Goal: Task Accomplishment & Management: Manage account settings

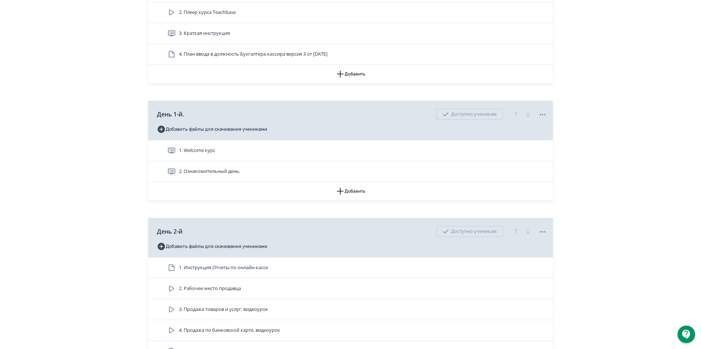
scroll to position [220, 0]
click at [152, 170] on div "1. Welcome курс 2. Ознакомительный день." at bounding box center [350, 161] width 405 height 42
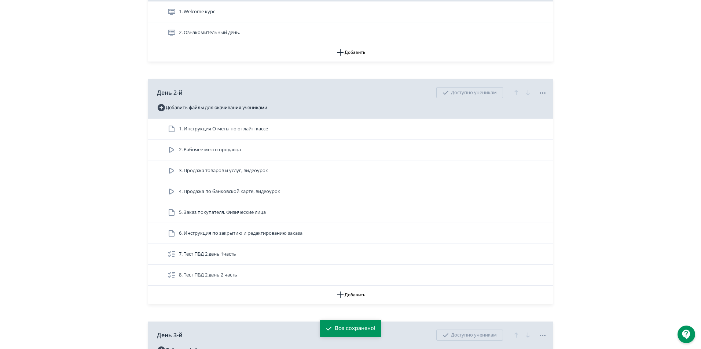
scroll to position [367, 0]
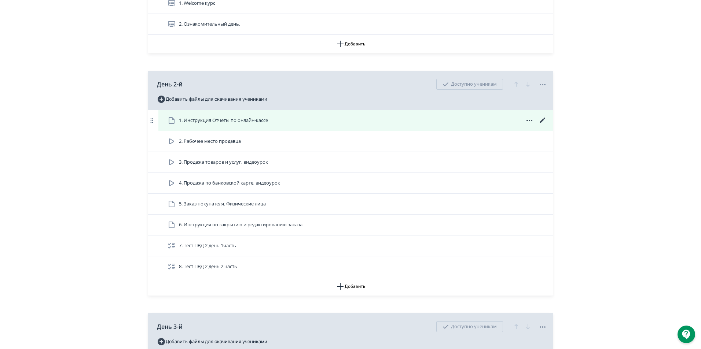
click at [543, 120] on icon at bounding box center [542, 120] width 5 height 5
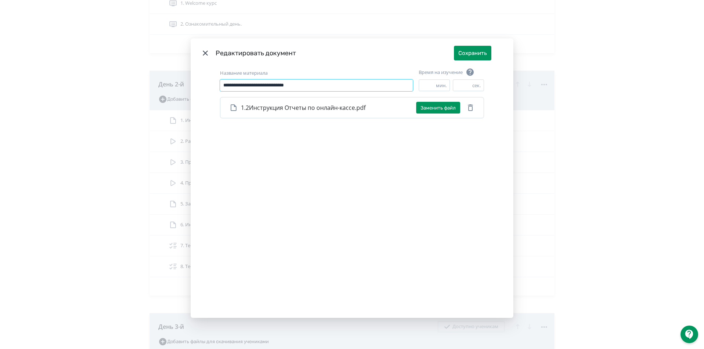
click at [250, 84] on input "**********" at bounding box center [316, 86] width 193 height 12
click at [249, 87] on input "**********" at bounding box center [316, 86] width 193 height 12
type input "**********"
click at [467, 46] on button "Сохранить" at bounding box center [472, 53] width 37 height 15
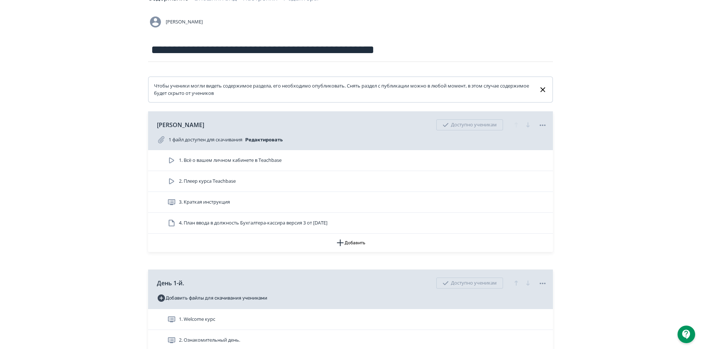
scroll to position [37, 0]
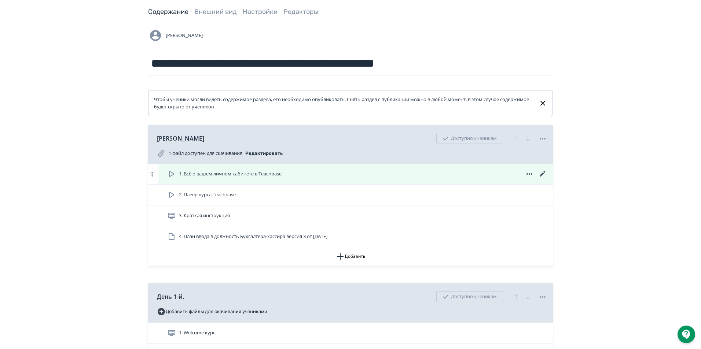
click at [541, 175] on icon at bounding box center [542, 173] width 5 height 5
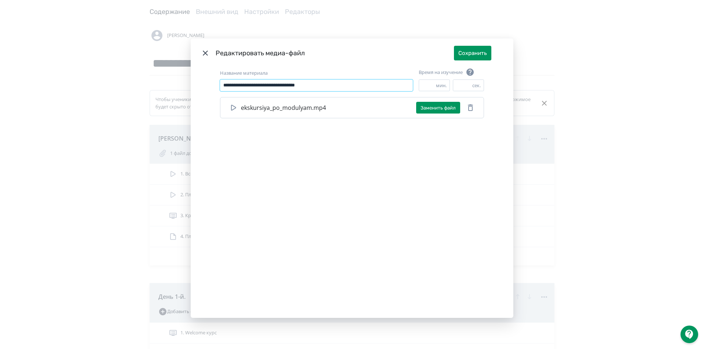
click at [345, 88] on input "**********" at bounding box center [316, 86] width 193 height 12
click at [205, 50] on icon "Modal" at bounding box center [205, 53] width 9 height 9
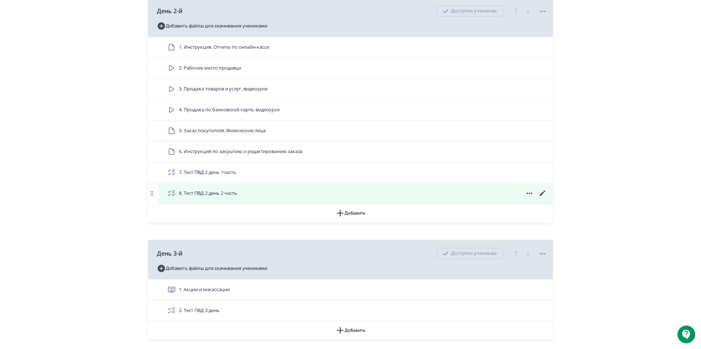
scroll to position [477, 0]
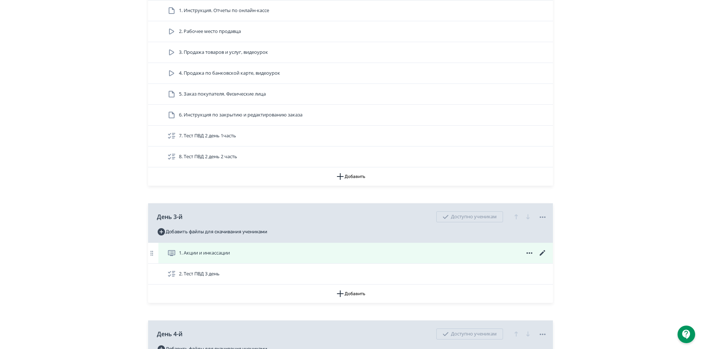
click at [543, 254] on icon at bounding box center [542, 253] width 9 height 9
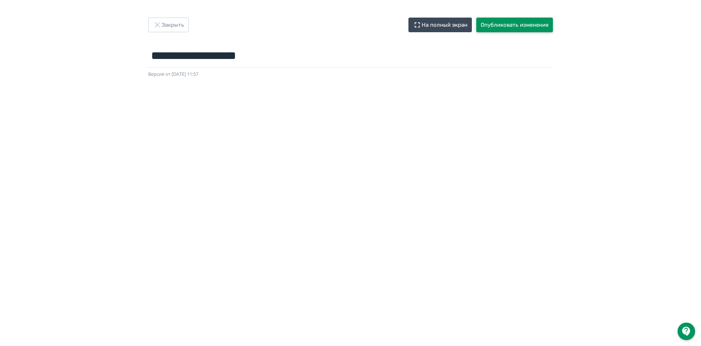
click at [494, 26] on button "Опубликовать изменения" at bounding box center [514, 25] width 77 height 15
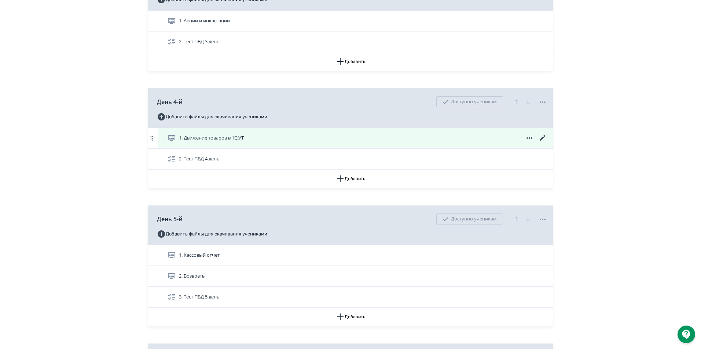
scroll to position [697, 0]
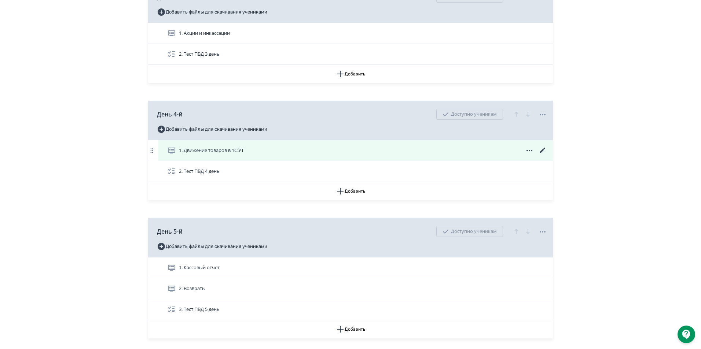
click at [542, 150] on icon at bounding box center [542, 150] width 9 height 9
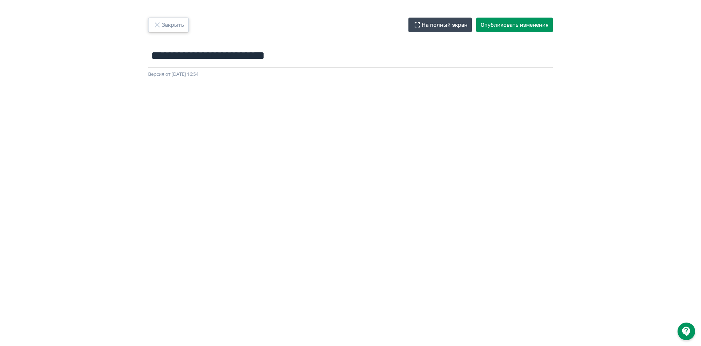
click at [152, 25] on button "Закрыть" at bounding box center [168, 25] width 41 height 15
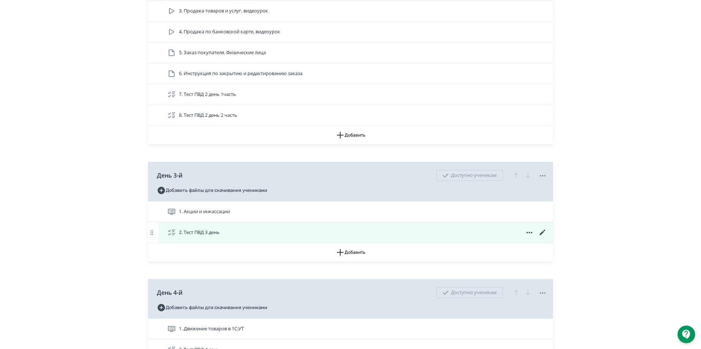
scroll to position [550, 0]
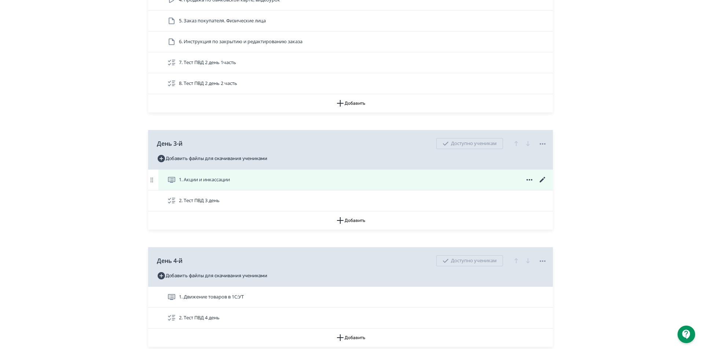
click at [222, 175] on div "1. Акции и инкассации" at bounding box center [355, 180] width 394 height 21
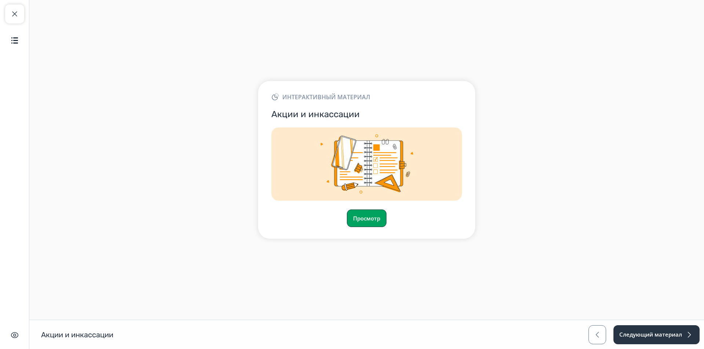
click at [368, 216] on button "Просмотр" at bounding box center [367, 219] width 40 height 18
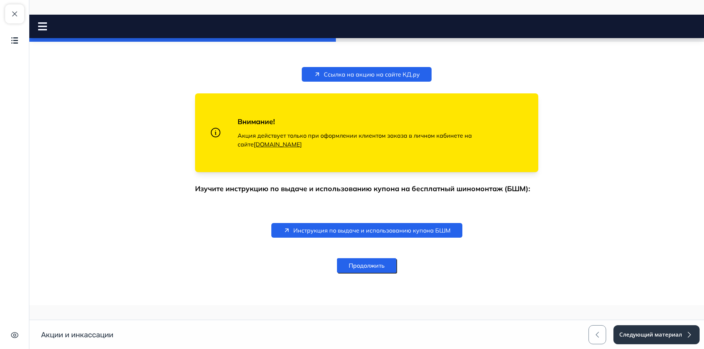
click at [389, 268] on button "Продолжить" at bounding box center [366, 265] width 59 height 15
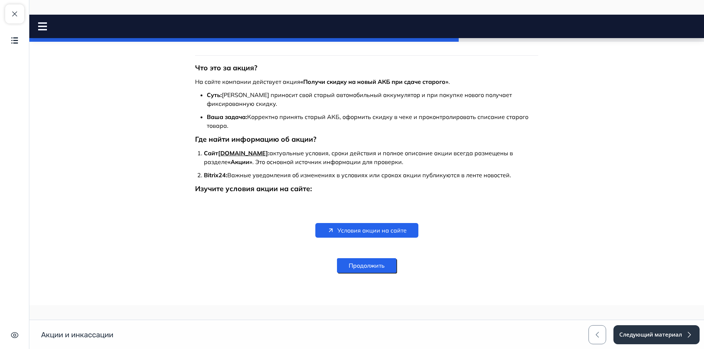
click at [372, 267] on button "Продолжить" at bounding box center [366, 265] width 59 height 15
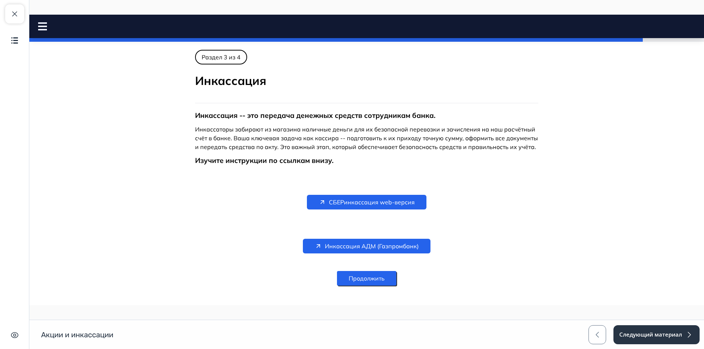
click at [358, 273] on button "Продолжить" at bounding box center [366, 278] width 59 height 15
click at [14, 14] on span "button" at bounding box center [14, 14] width 9 height 9
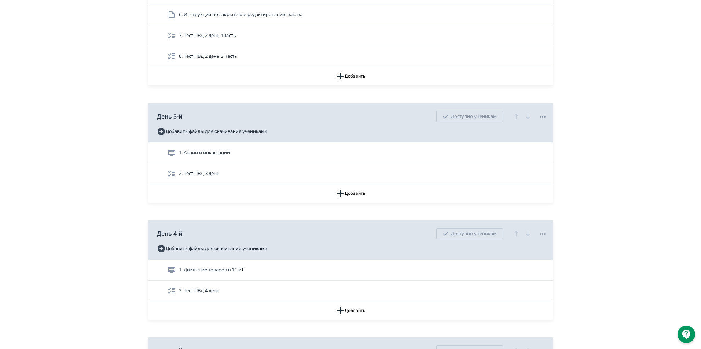
scroll to position [623, 0]
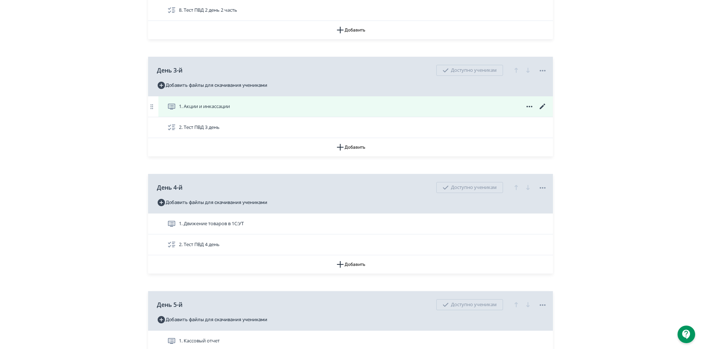
click at [544, 105] on icon at bounding box center [542, 106] width 5 height 5
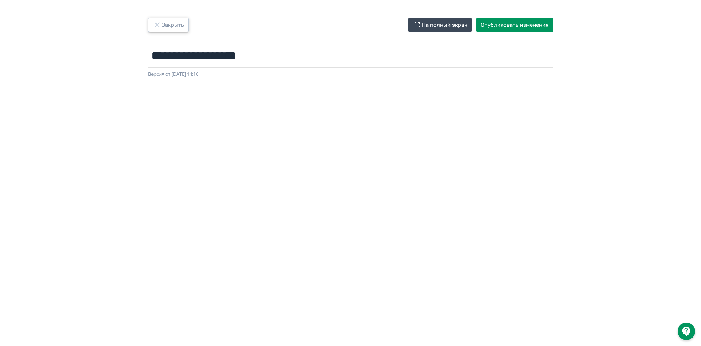
click at [175, 26] on button "Закрыть" at bounding box center [168, 25] width 41 height 15
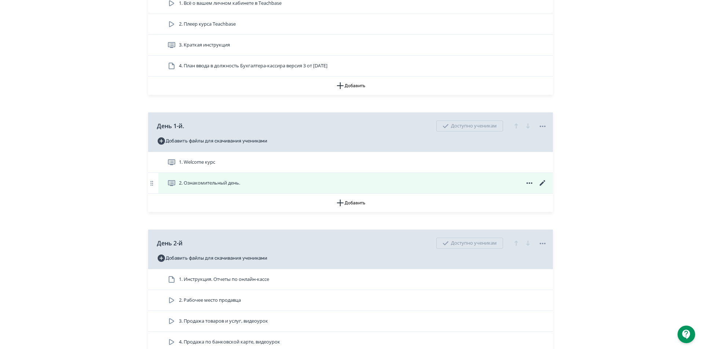
scroll to position [220, 0]
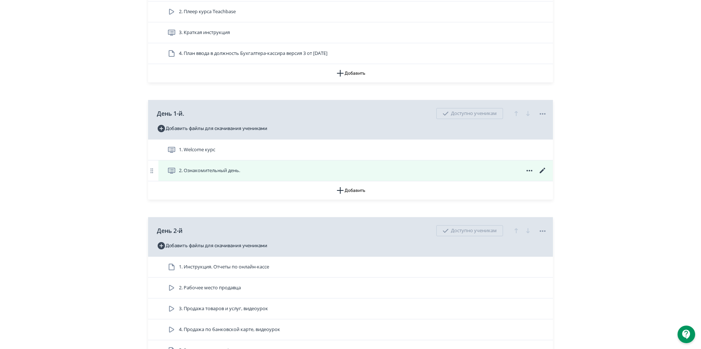
click at [542, 172] on icon at bounding box center [542, 170] width 9 height 9
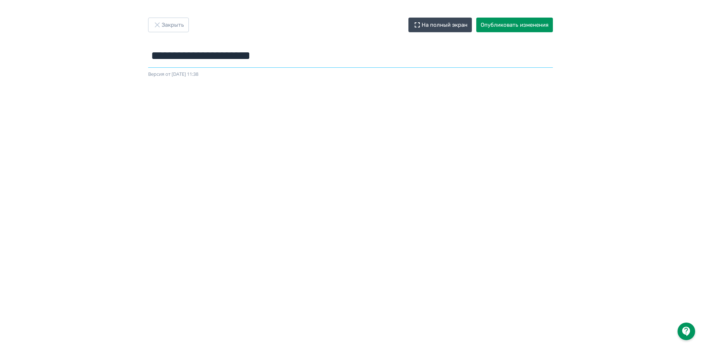
click at [298, 56] on input "**********" at bounding box center [350, 56] width 405 height 24
type input "**********"
click at [509, 15] on div "**********" at bounding box center [350, 173] width 701 height 346
click at [510, 20] on button "Опубликовать изменения" at bounding box center [514, 25] width 77 height 15
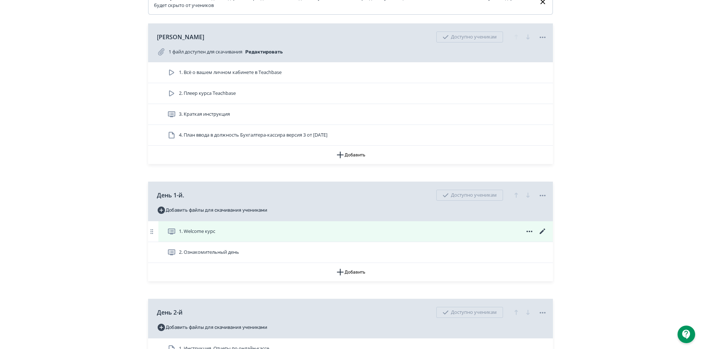
scroll to position [147, 0]
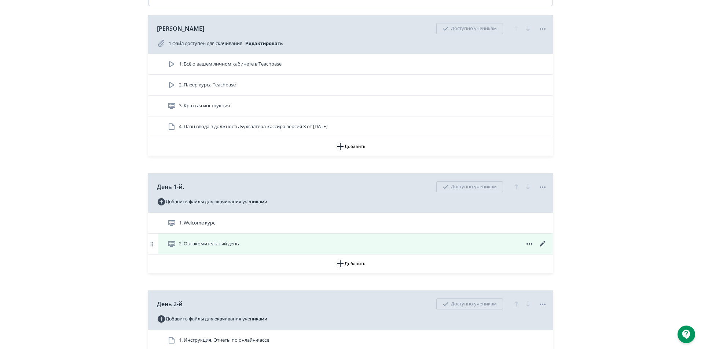
click at [544, 245] on icon at bounding box center [542, 244] width 9 height 9
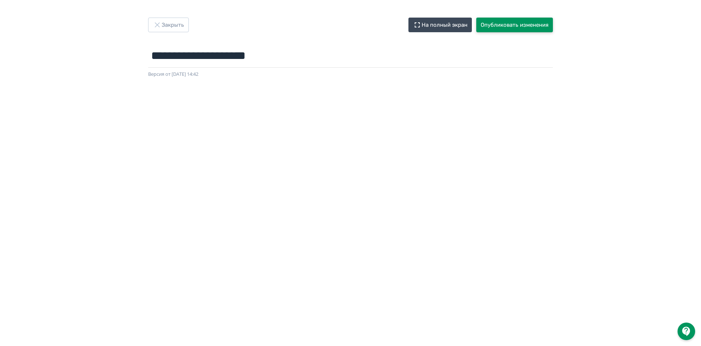
click at [540, 22] on button "Опубликовать изменения" at bounding box center [514, 25] width 77 height 15
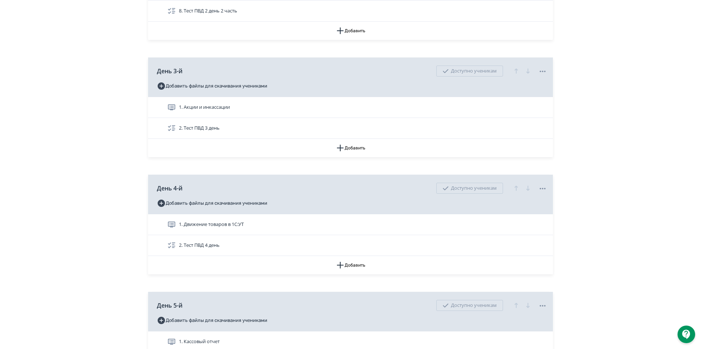
scroll to position [623, 0]
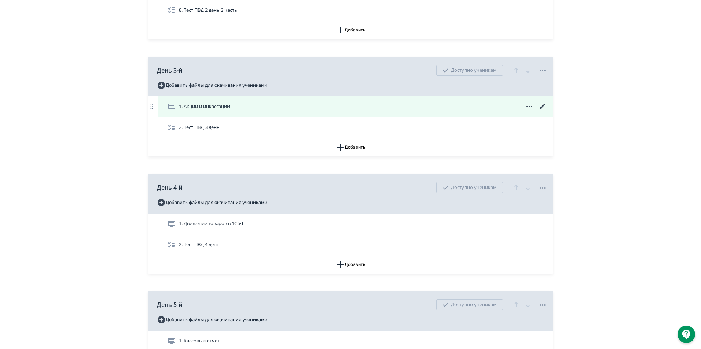
click at [541, 103] on icon at bounding box center [542, 106] width 9 height 9
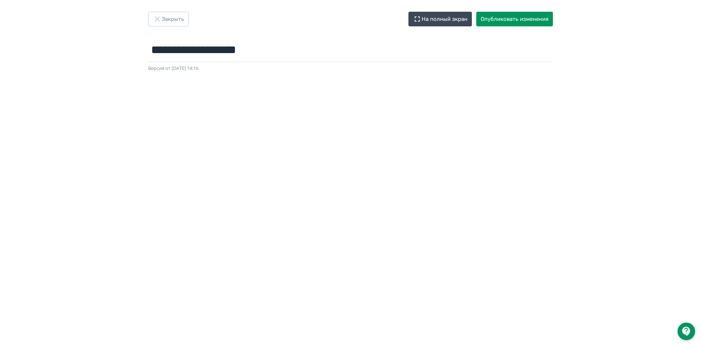
scroll to position [3, 0]
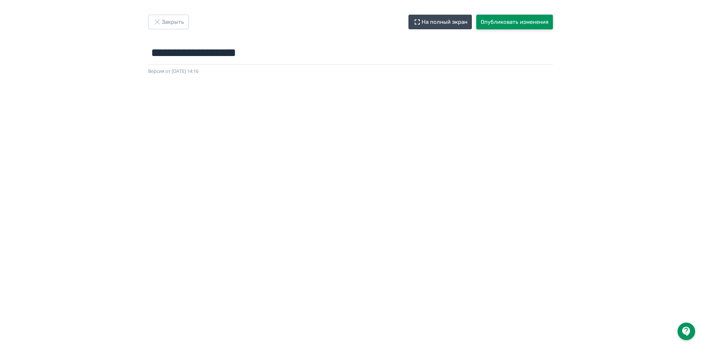
click at [514, 21] on button "Опубликовать изменения" at bounding box center [514, 22] width 77 height 15
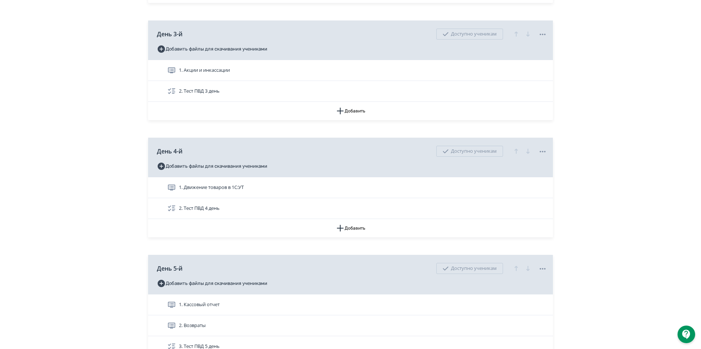
scroll to position [660, 0]
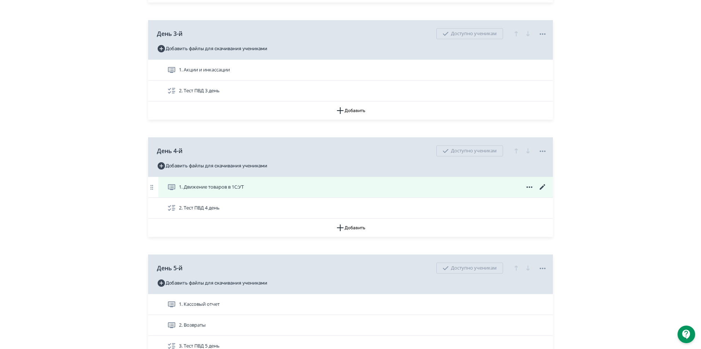
click at [541, 185] on icon at bounding box center [542, 187] width 9 height 9
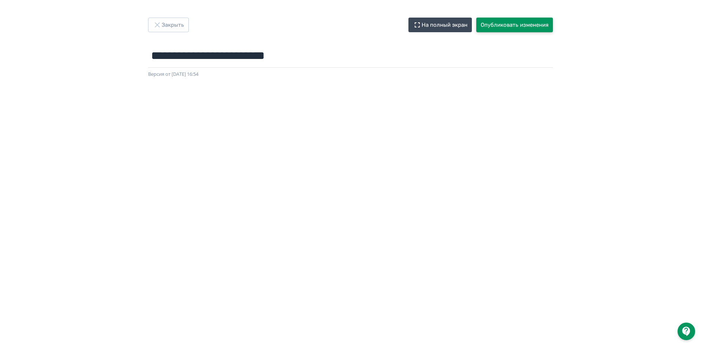
click at [519, 26] on button "Опубликовать изменения" at bounding box center [514, 25] width 77 height 15
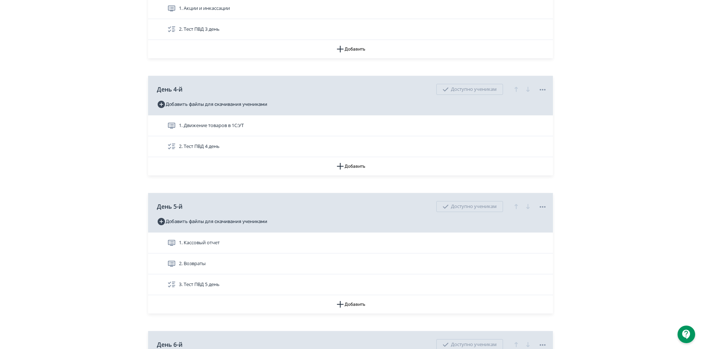
scroll to position [733, 0]
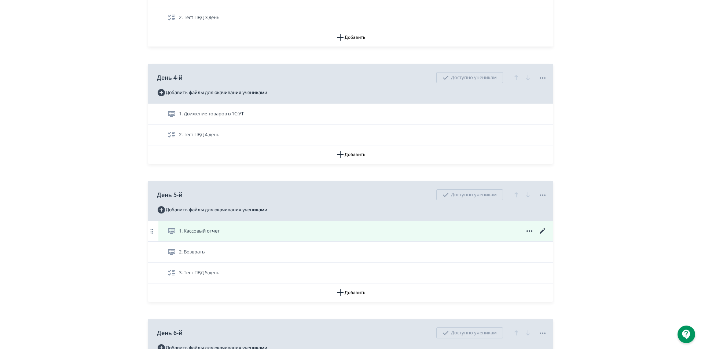
click at [541, 232] on icon at bounding box center [542, 230] width 5 height 5
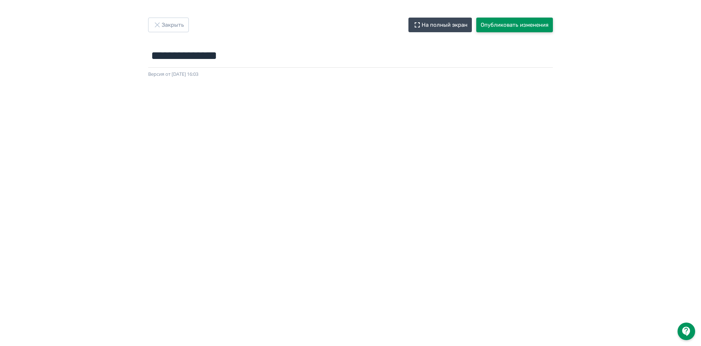
click at [512, 24] on button "Опубликовать изменения" at bounding box center [514, 25] width 77 height 15
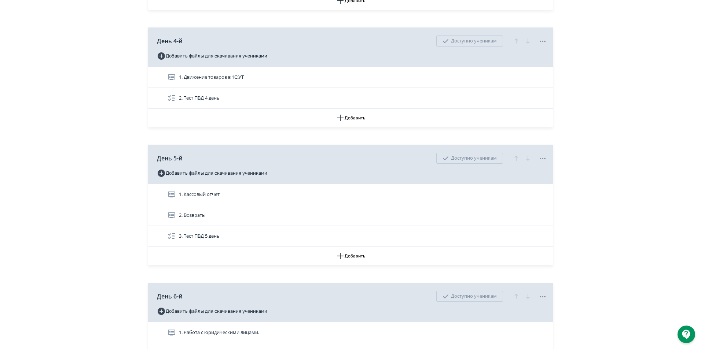
scroll to position [807, 0]
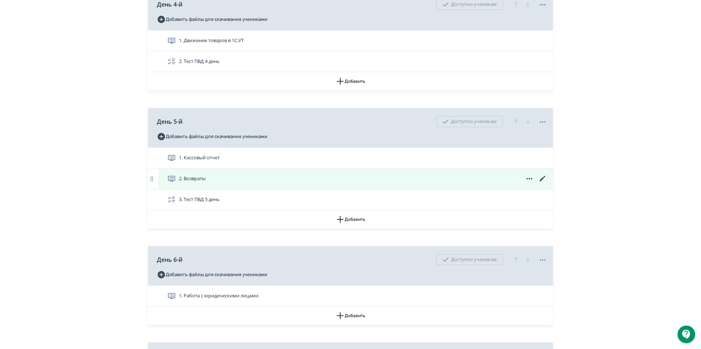
click at [541, 175] on icon at bounding box center [542, 179] width 9 height 9
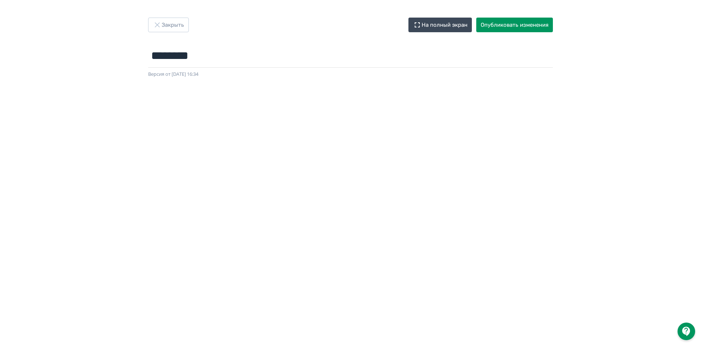
click at [302, 86] on div at bounding box center [350, 243] width 701 height 330
click at [540, 21] on button "Опубликовать изменения" at bounding box center [514, 25] width 77 height 15
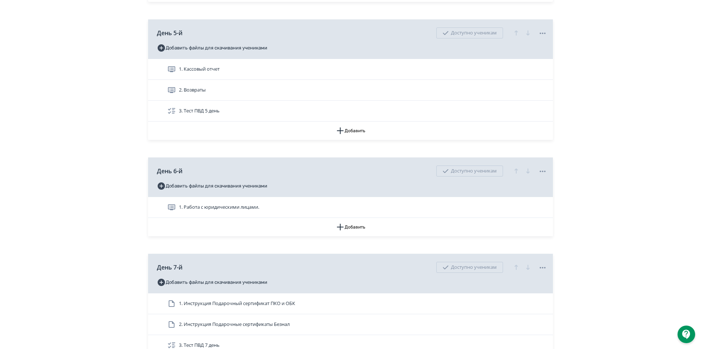
scroll to position [917, 0]
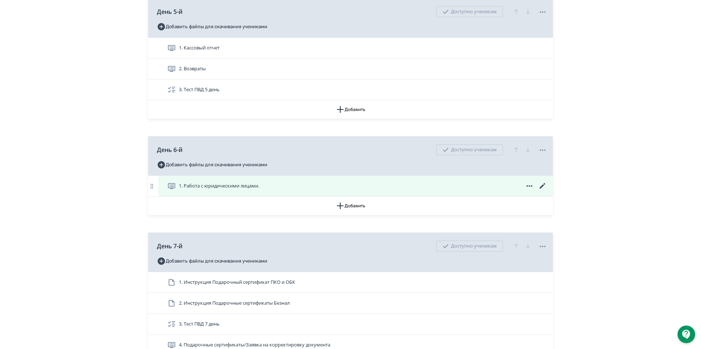
click at [544, 180] on div "1. Работа с юридическими лицами." at bounding box center [355, 186] width 394 height 21
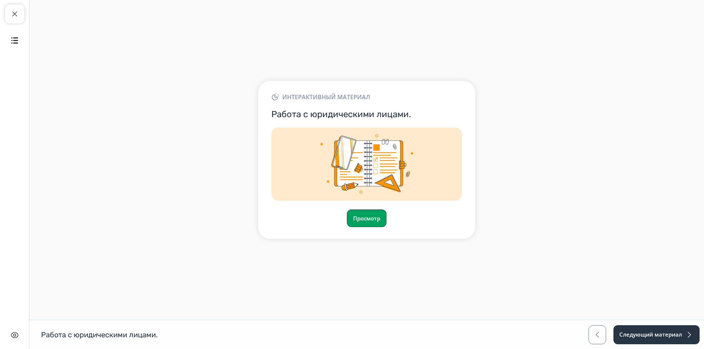
click at [357, 217] on button "Просмотр" at bounding box center [367, 219] width 40 height 18
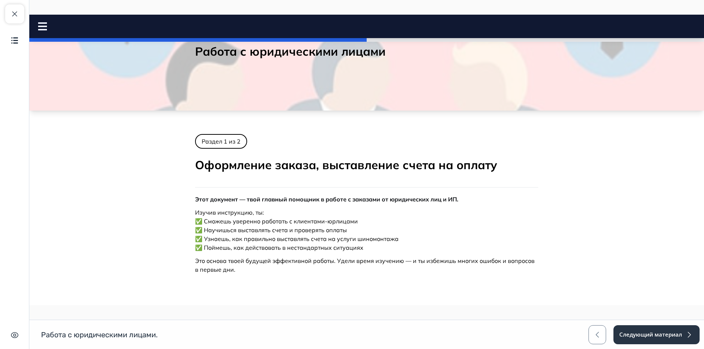
scroll to position [37, 0]
click at [246, 201] on span "Этот документ — твой главный помощник в работе с заказами от юридических лиц и …" at bounding box center [326, 200] width 263 height 7
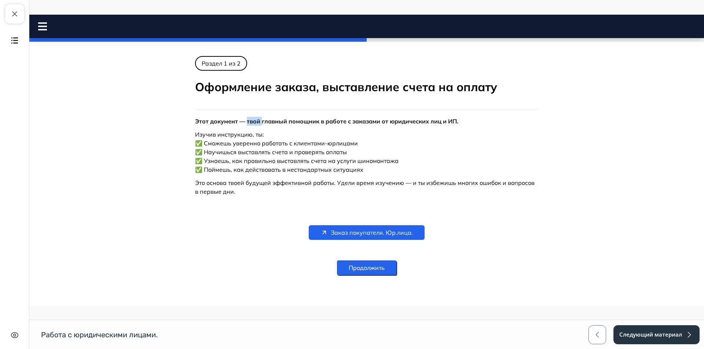
scroll to position [118, 0]
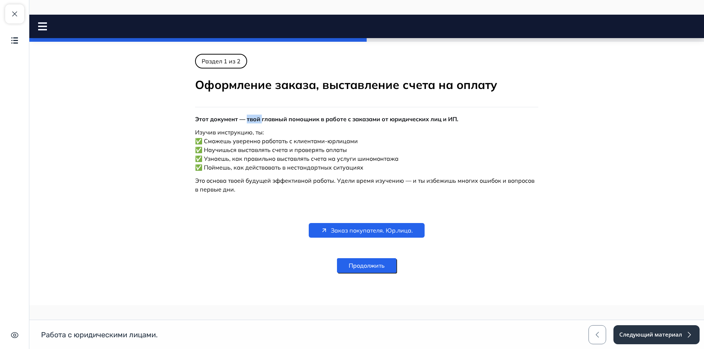
click at [359, 266] on button "Продолжить" at bounding box center [366, 265] width 59 height 15
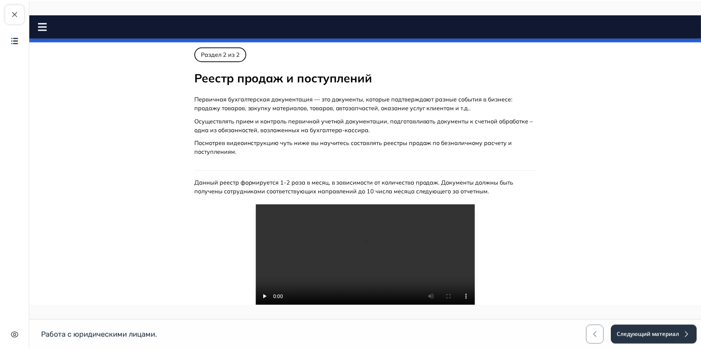
scroll to position [0, 0]
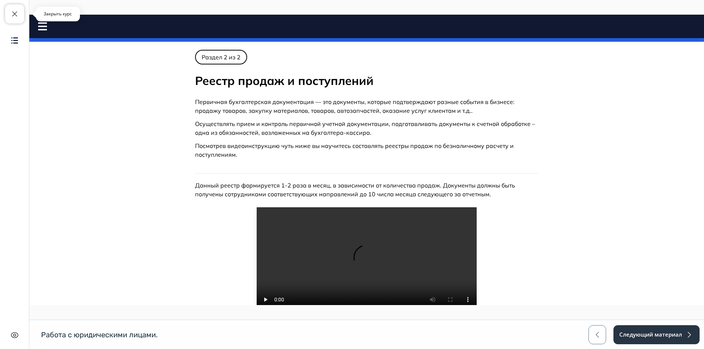
click at [23, 21] on button "Закрыть курс" at bounding box center [14, 13] width 19 height 19
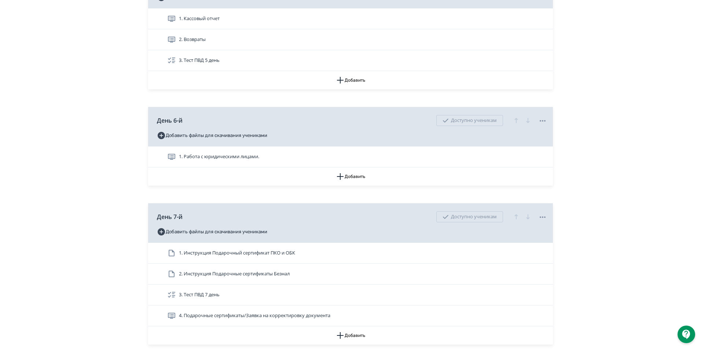
scroll to position [880, 0]
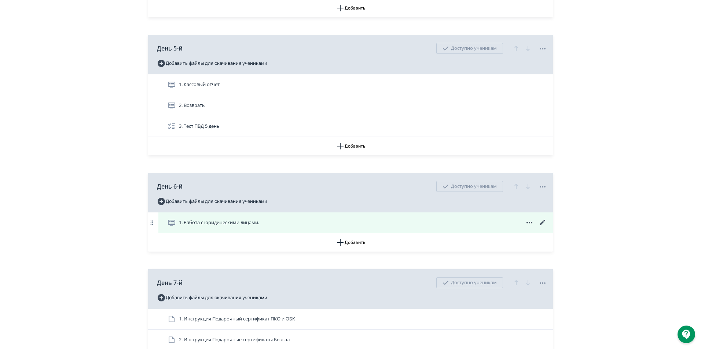
click at [540, 221] on icon at bounding box center [542, 223] width 9 height 9
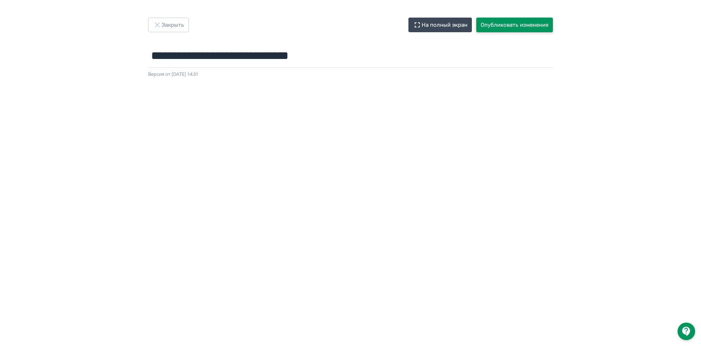
click at [488, 24] on button "Опубликовать изменения" at bounding box center [514, 25] width 77 height 15
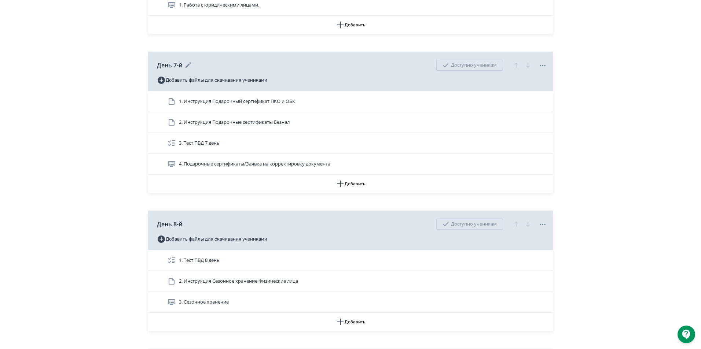
scroll to position [1136, 0]
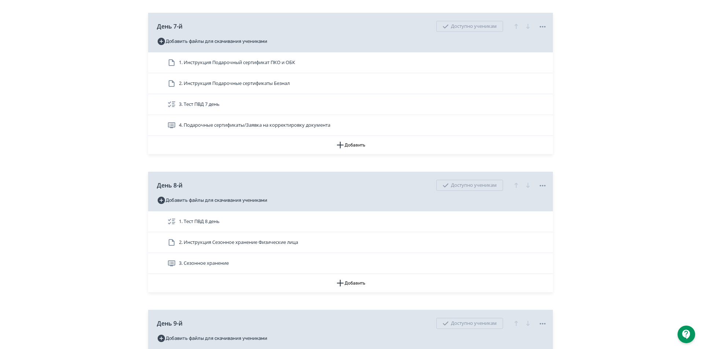
click at [639, 45] on div "**********" at bounding box center [350, 139] width 701 height 2550
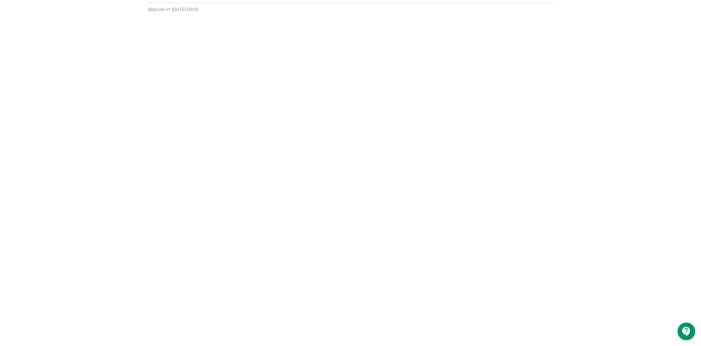
scroll to position [76, 0]
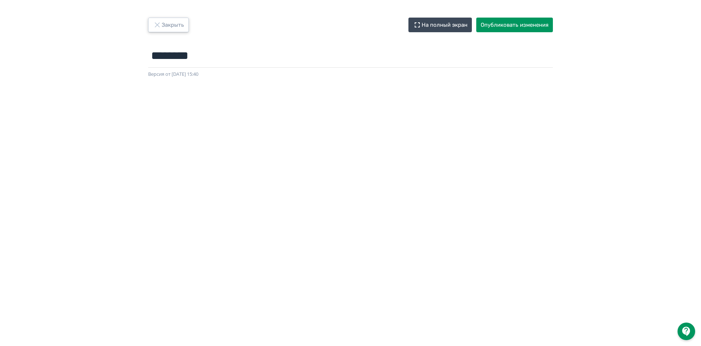
click at [176, 25] on button "Закрыть" at bounding box center [168, 25] width 41 height 15
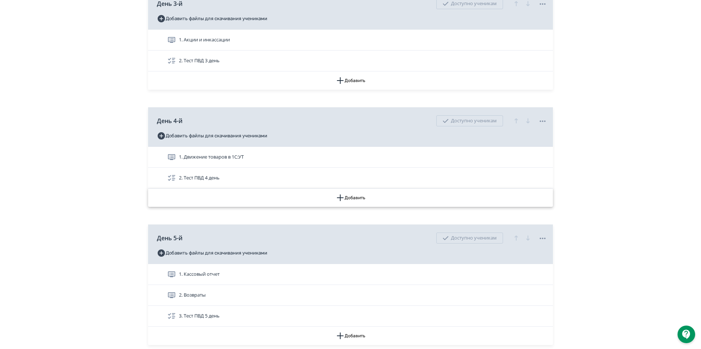
scroll to position [697, 0]
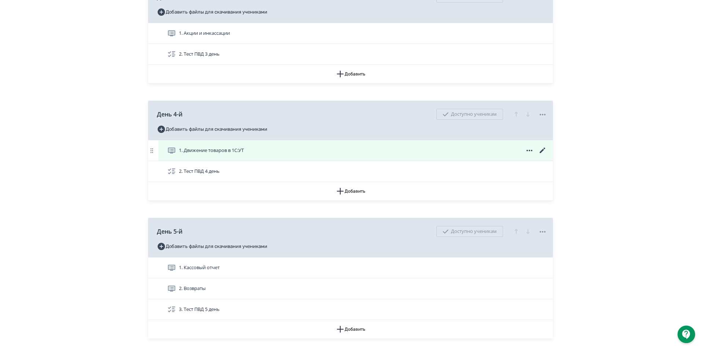
click at [541, 148] on icon at bounding box center [542, 150] width 9 height 9
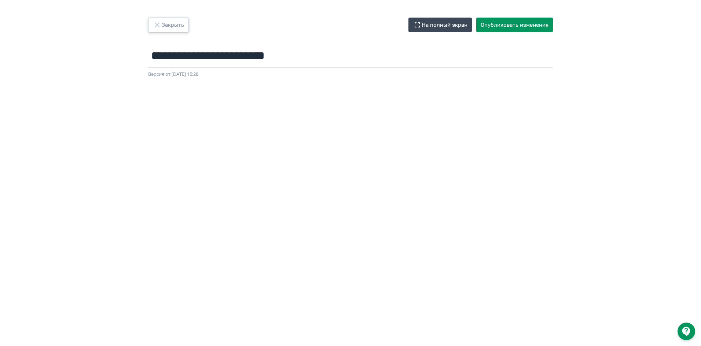
click at [186, 25] on button "Закрыть" at bounding box center [168, 25] width 41 height 15
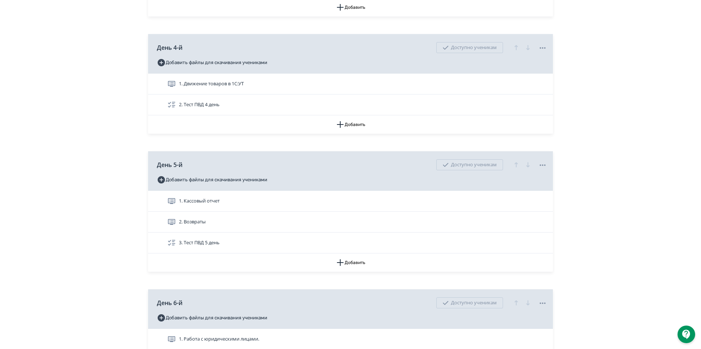
scroll to position [770, 0]
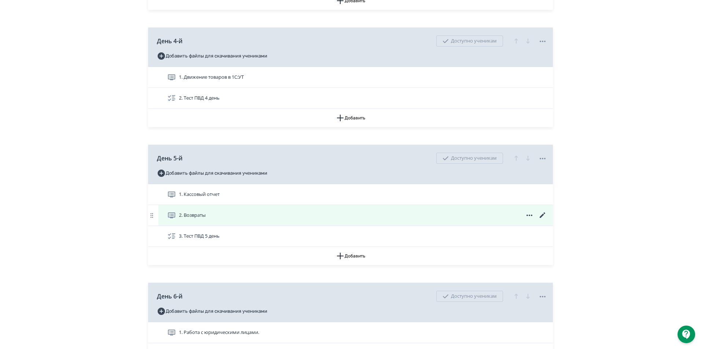
click at [543, 213] on icon at bounding box center [542, 215] width 9 height 9
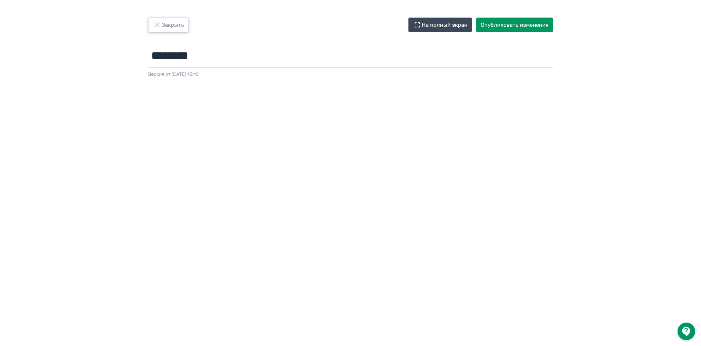
click at [174, 29] on button "Закрыть" at bounding box center [168, 25] width 41 height 15
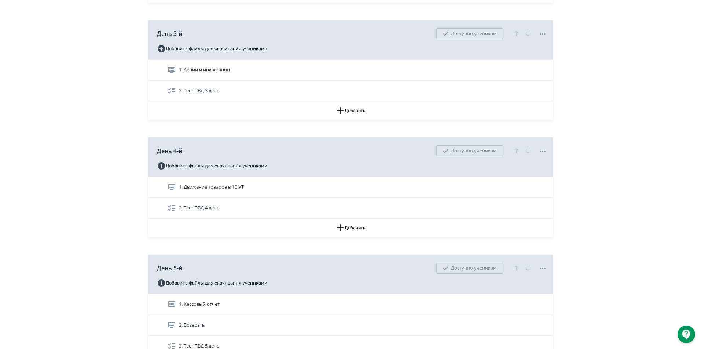
scroll to position [770, 0]
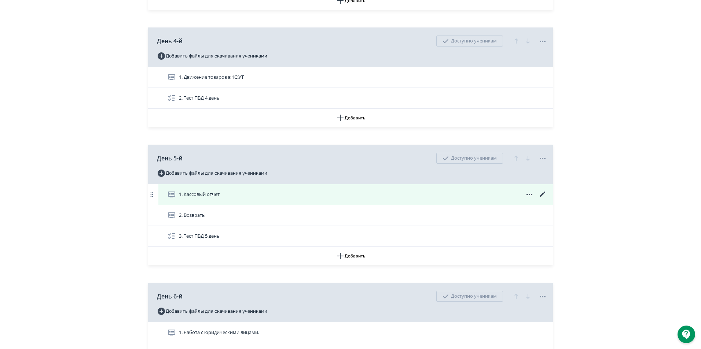
click at [540, 192] on icon at bounding box center [542, 194] width 9 height 9
